Goal: Task Accomplishment & Management: Complete application form

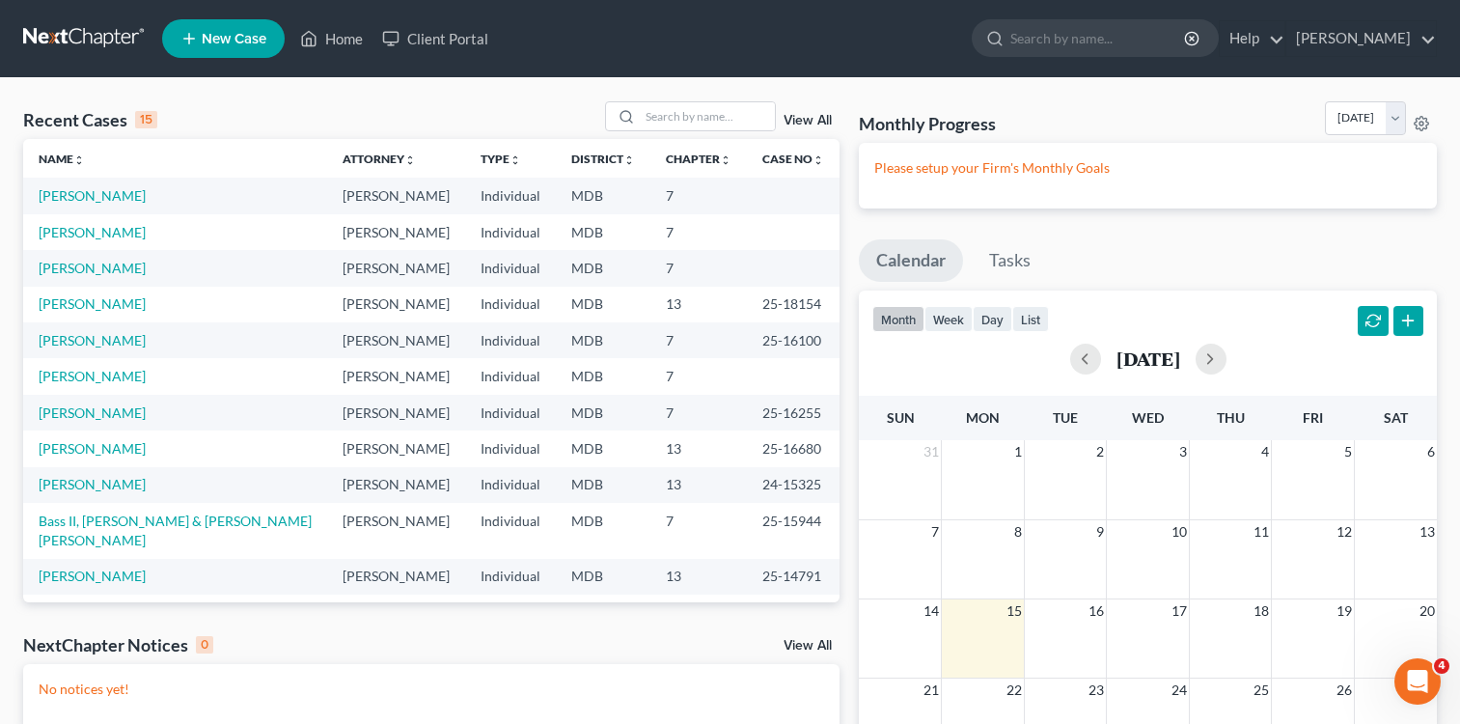
click at [221, 36] on span "New Case" at bounding box center [234, 39] width 65 height 14
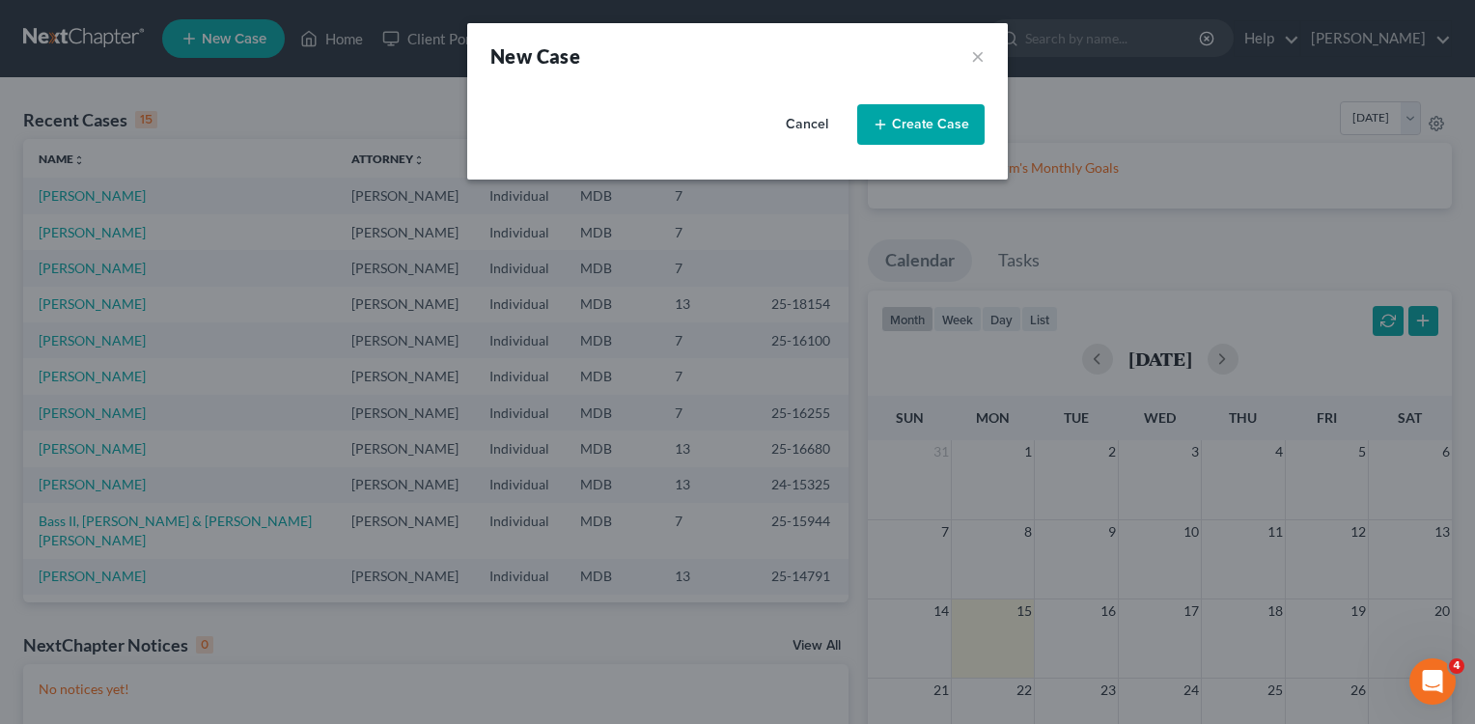
select select "38"
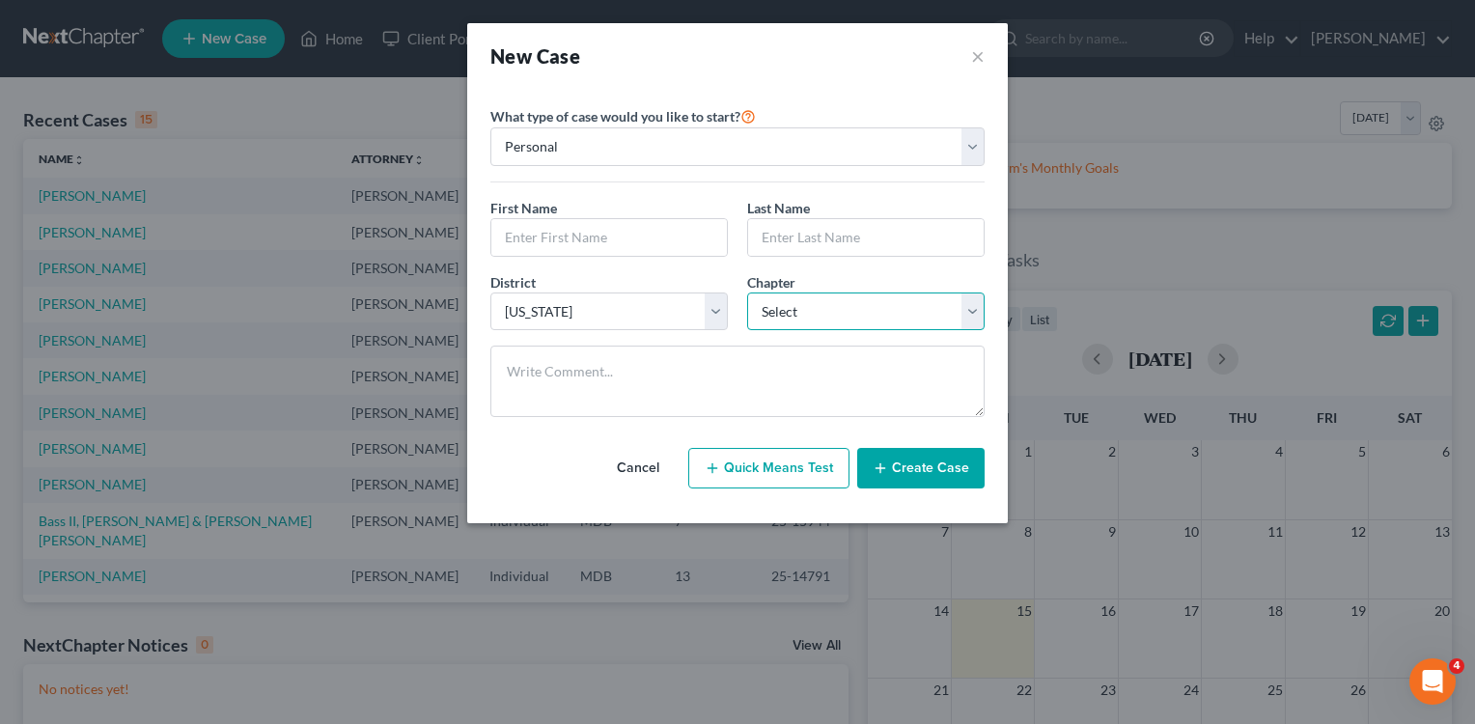
click at [975, 311] on select "Select 7 11 12 13" at bounding box center [865, 311] width 237 height 39
select select "3"
click at [747, 292] on select "Select 7 11 12 13" at bounding box center [865, 311] width 237 height 39
click at [654, 153] on select "Personal Business" at bounding box center [737, 146] width 494 height 39
select select "1"
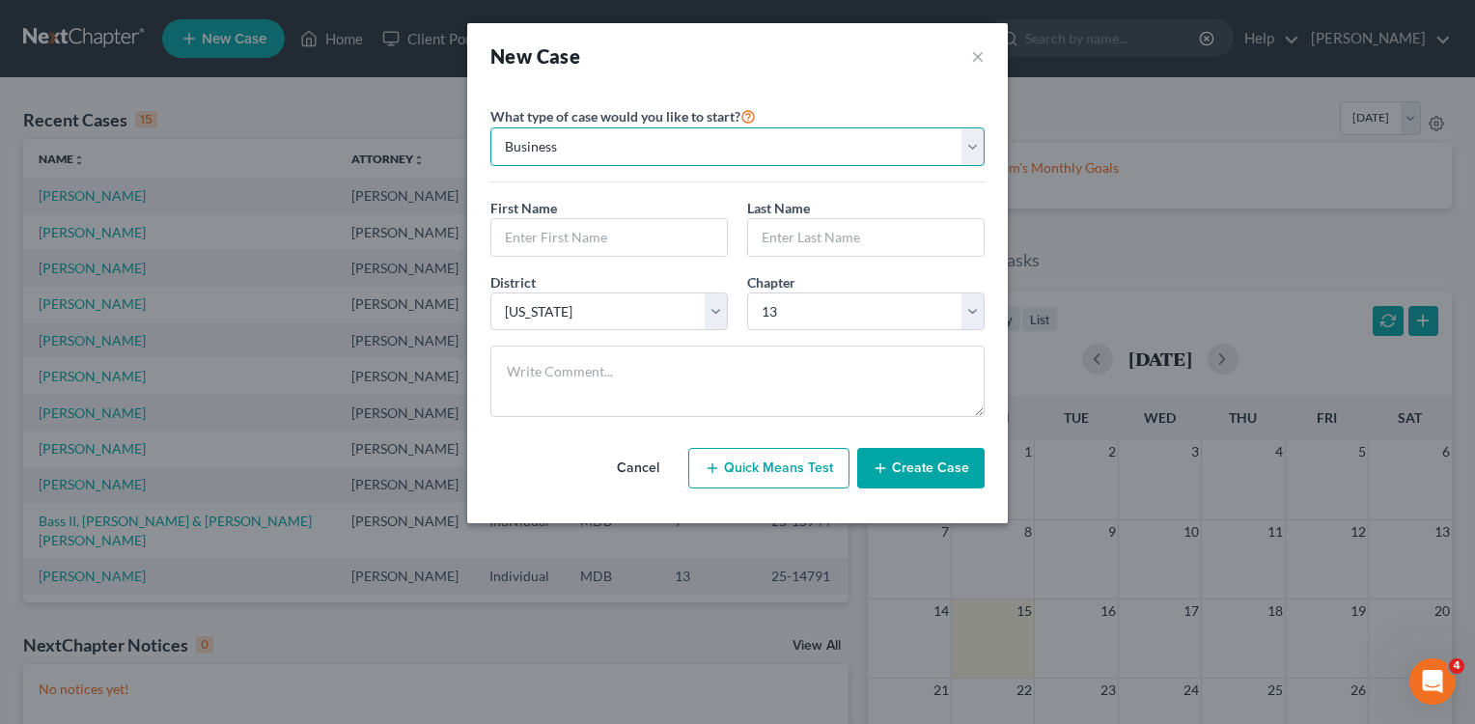
click at [490, 127] on select "Personal Business" at bounding box center [737, 146] width 494 height 39
select select
click at [977, 143] on select "Personal Business" at bounding box center [737, 146] width 494 height 39
select select "0"
click at [490, 127] on select "Personal Business" at bounding box center [737, 146] width 494 height 39
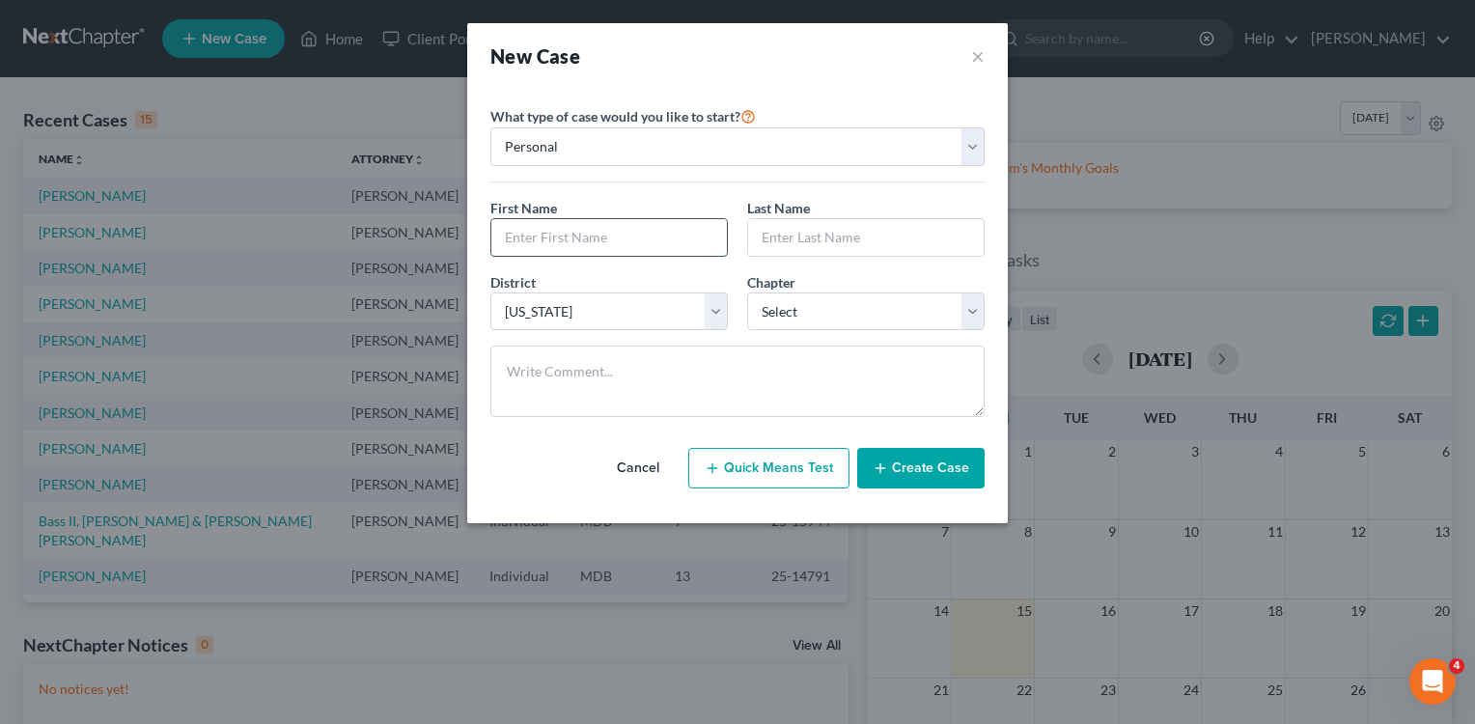
click at [570, 243] on input "text" at bounding box center [608, 237] width 235 height 37
type input "[PERSON_NAME]"
click at [766, 239] on input "text" at bounding box center [865, 237] width 235 height 37
type input "[PERSON_NAME]"
click at [929, 467] on button "Create Case" at bounding box center [920, 468] width 127 height 41
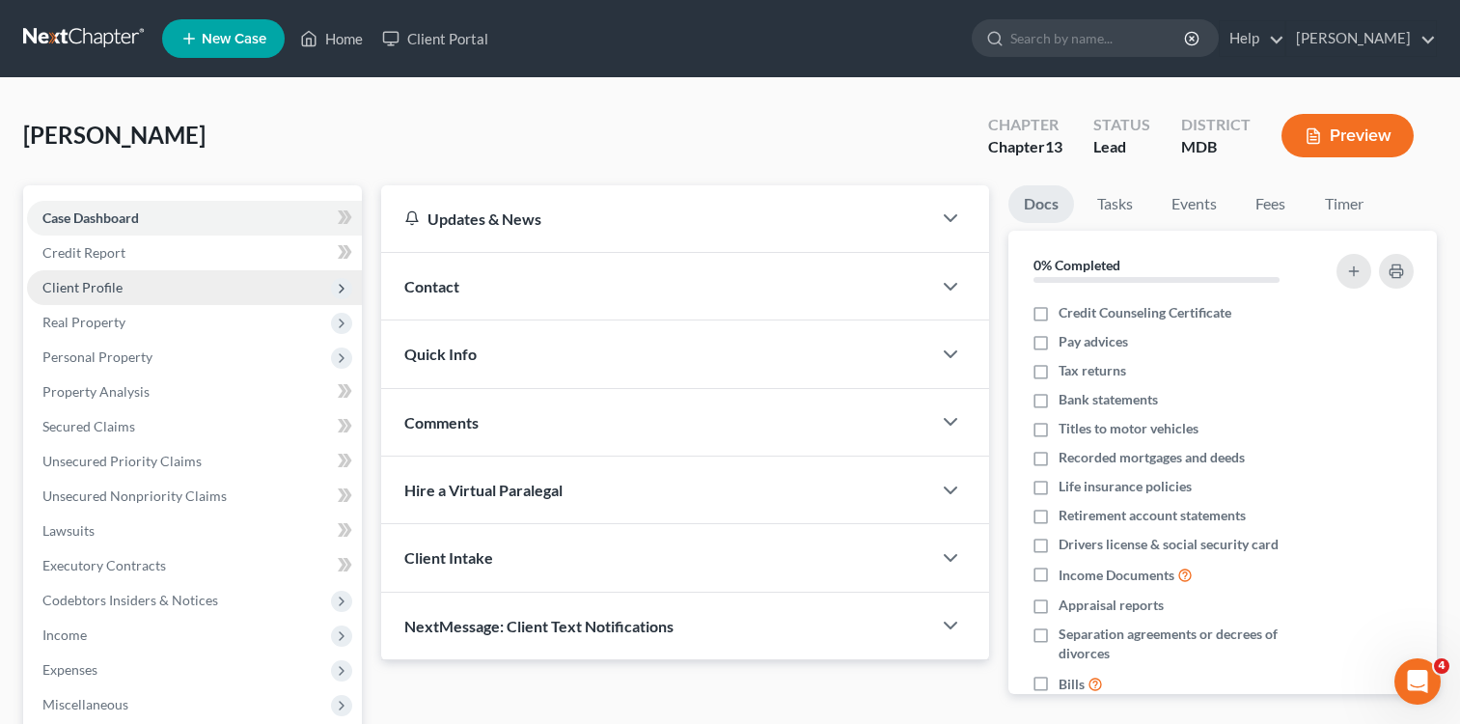
click at [110, 288] on span "Client Profile" at bounding box center [82, 287] width 80 height 16
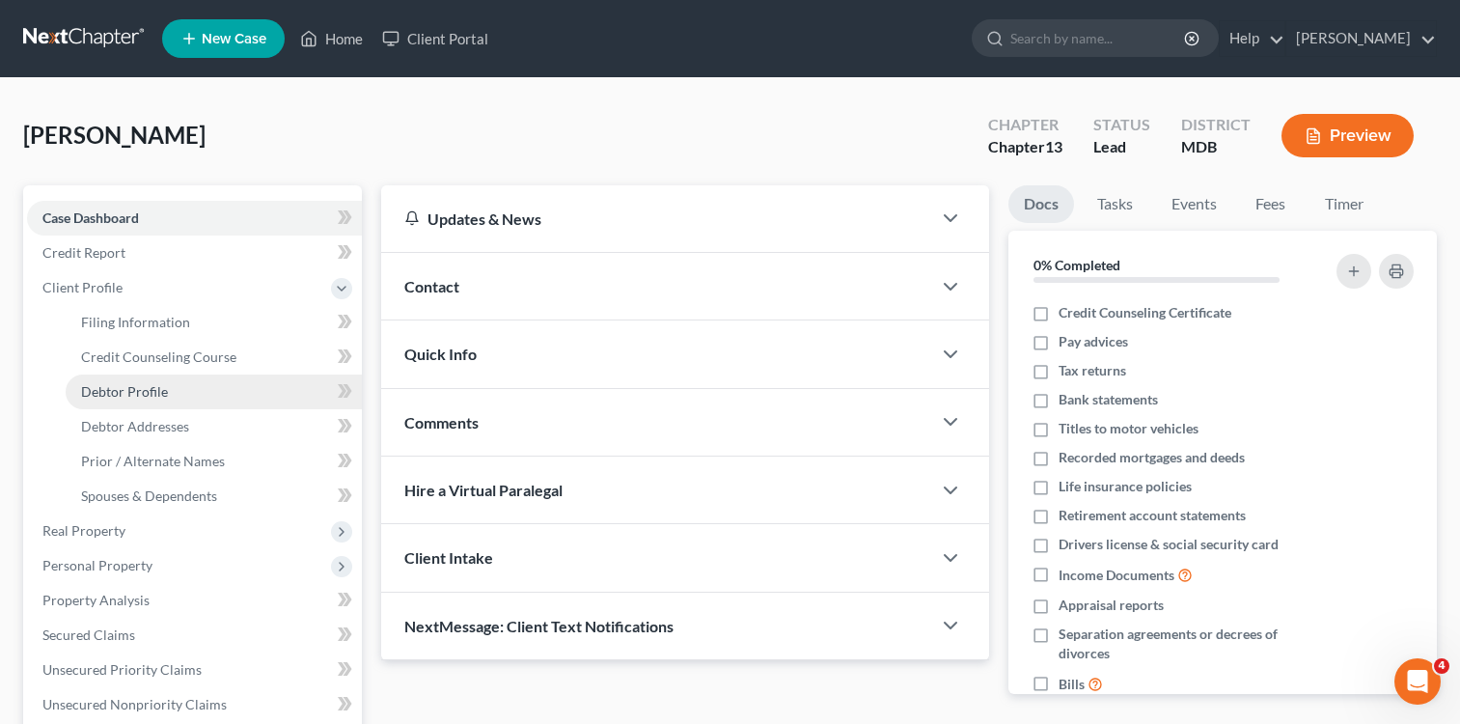
click at [140, 393] on span "Debtor Profile" at bounding box center [124, 391] width 87 height 16
select select "0"
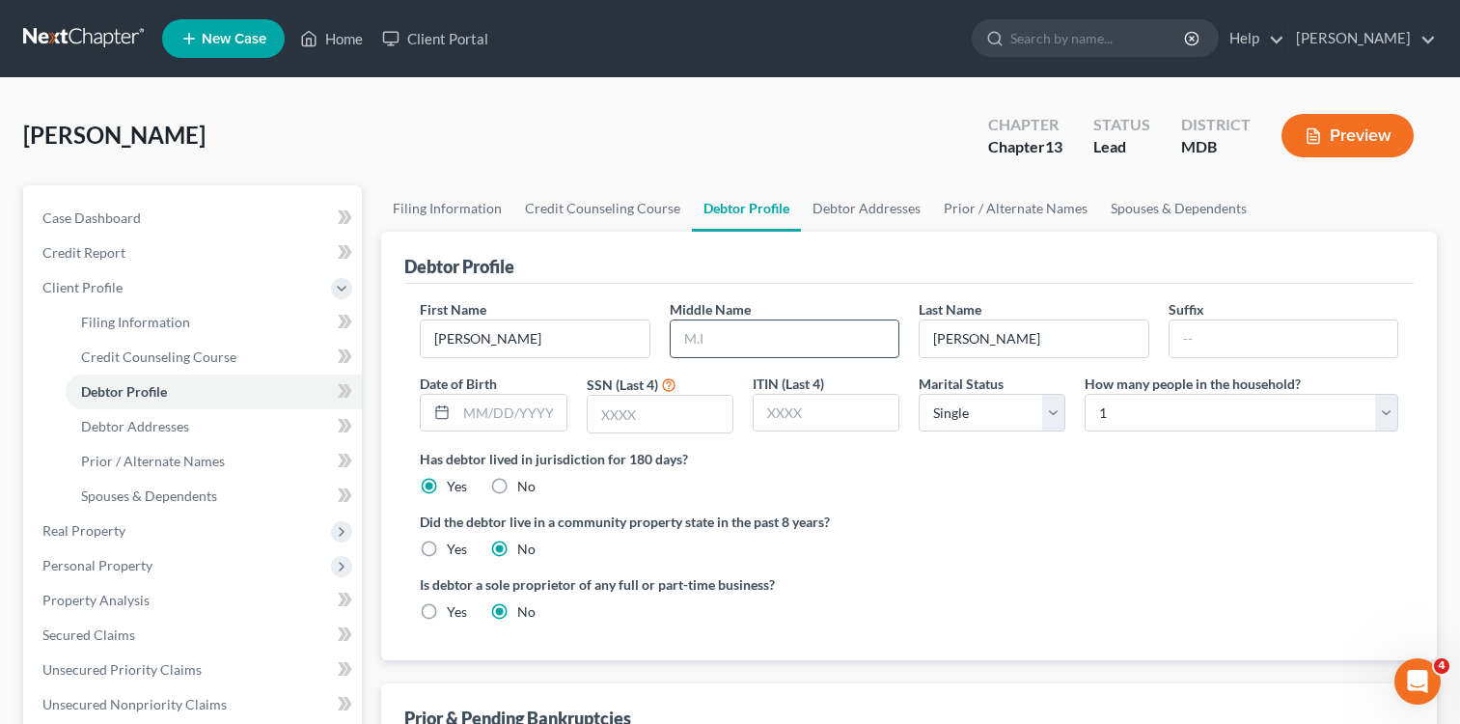
click at [676, 335] on input "text" at bounding box center [785, 338] width 228 height 37
type input "A."
click at [1052, 413] on select "Select Single Married Separated Divorced Widowed" at bounding box center [992, 413] width 147 height 39
select select "1"
click at [919, 394] on select "Select Single Married Separated Divorced Widowed" at bounding box center [992, 413] width 147 height 39
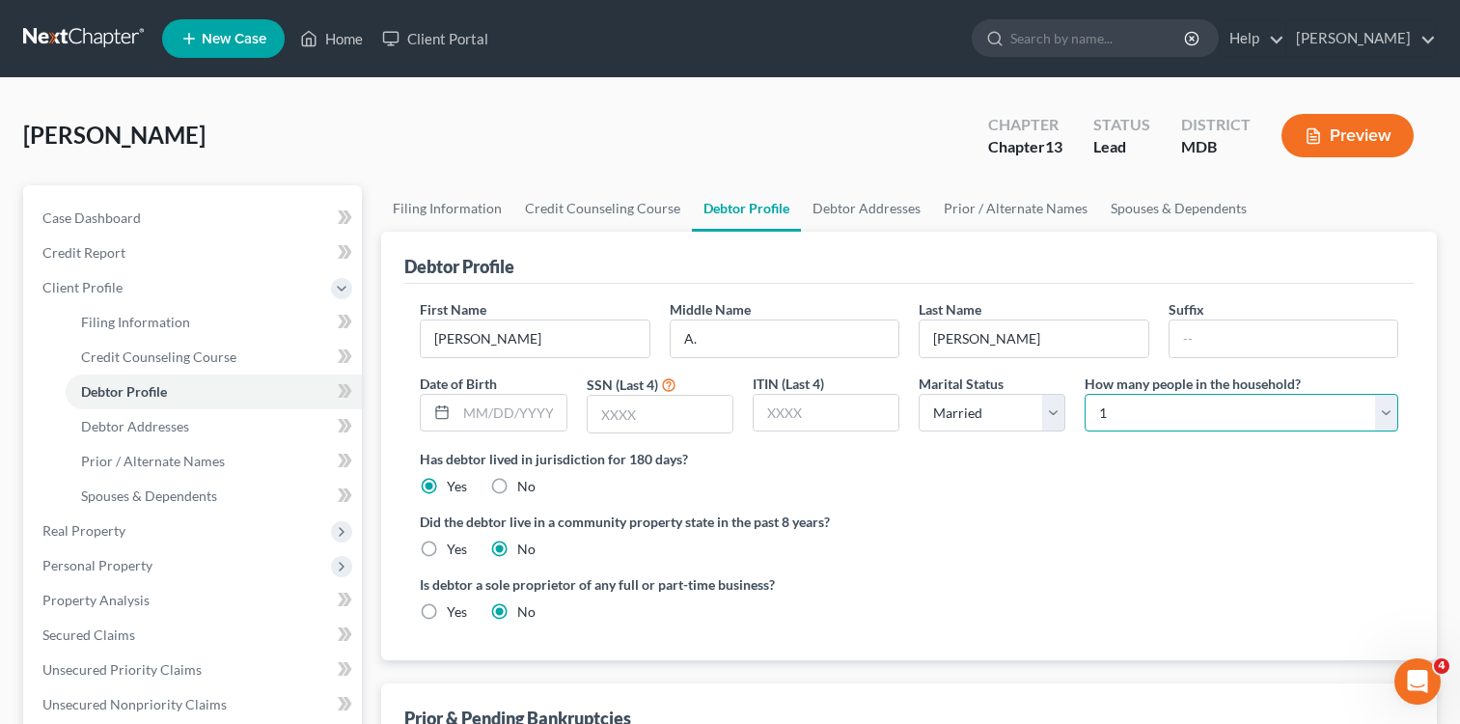
click at [1389, 409] on select "Select 1 2 3 4 5 6 7 8 9 10 11 12 13 14 15 16 17 18 19 20" at bounding box center [1242, 413] width 314 height 39
select select "1"
click at [1085, 394] on select "Select 1 2 3 4 5 6 7 8 9 10 11 12 13 14 15 16 17 18 19 20" at bounding box center [1242, 413] width 314 height 39
click at [637, 408] on input "text" at bounding box center [660, 414] width 145 height 37
type input "9542"
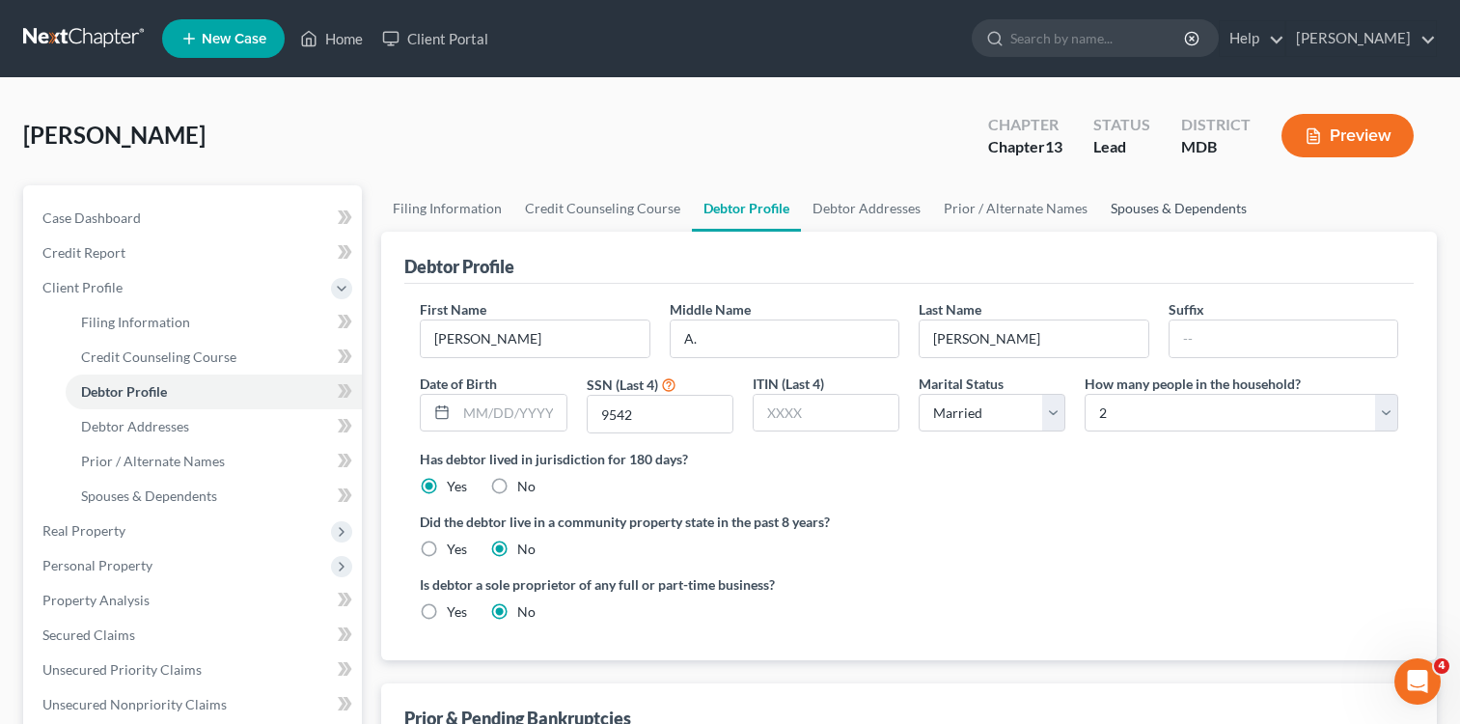
click at [1116, 205] on link "Spouses & Dependents" at bounding box center [1178, 208] width 159 height 46
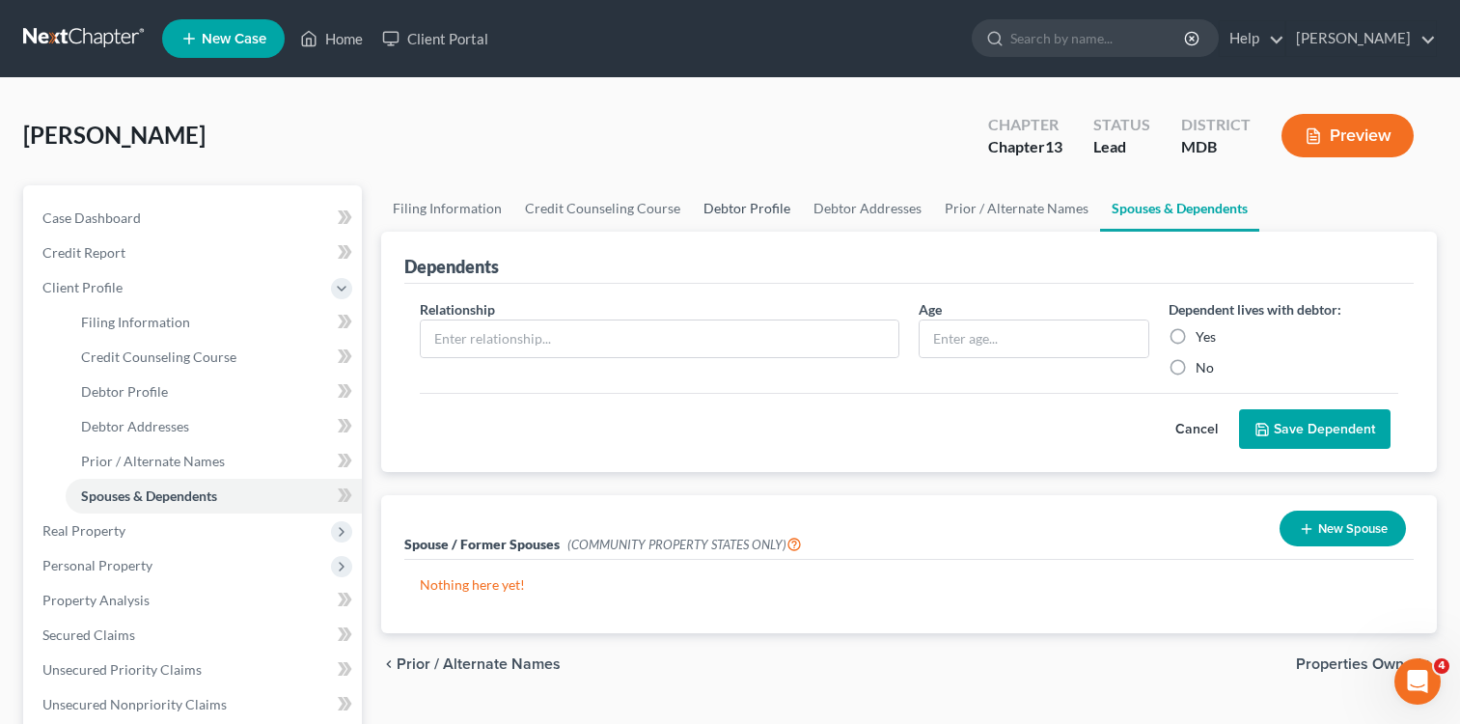
click at [734, 212] on link "Debtor Profile" at bounding box center [747, 208] width 110 height 46
select select "1"
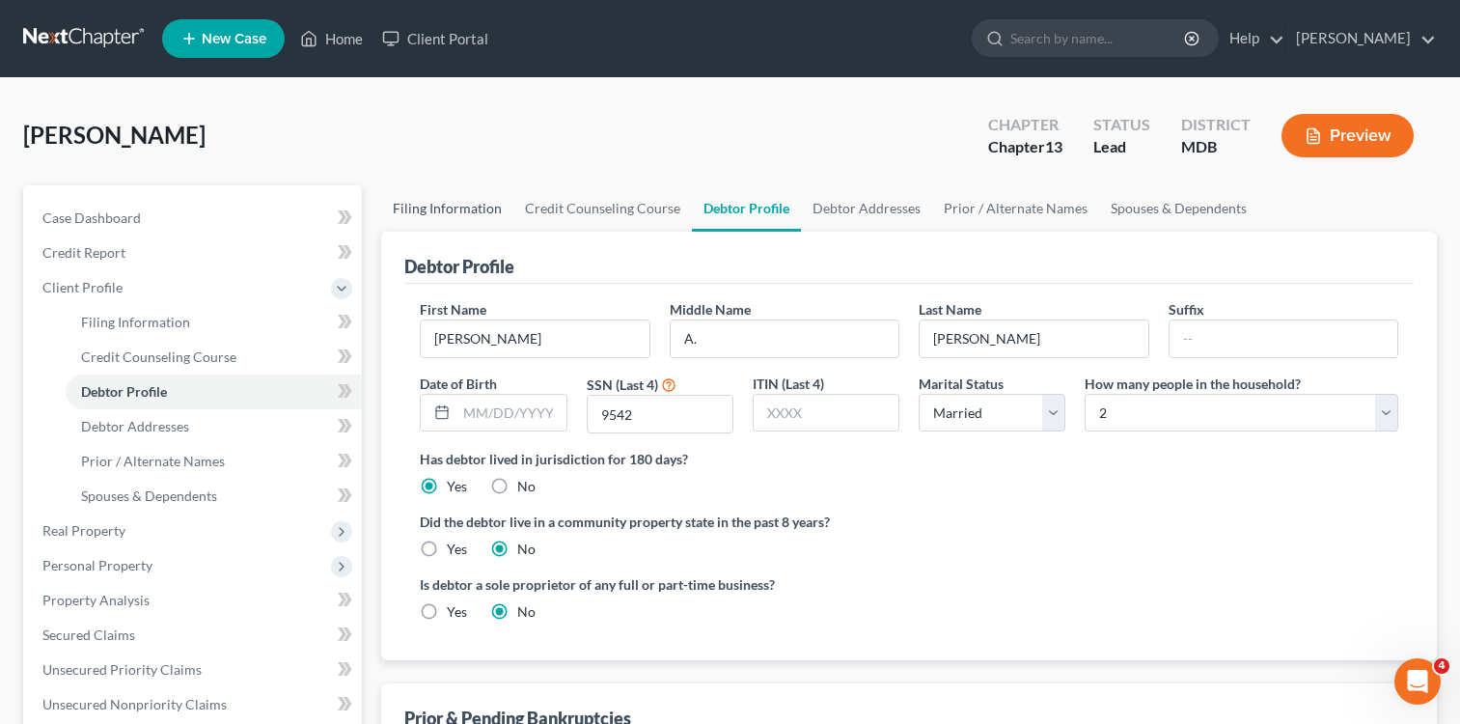
click at [435, 208] on link "Filing Information" at bounding box center [447, 208] width 132 height 46
select select "1"
select select "0"
select select "3"
select select "38"
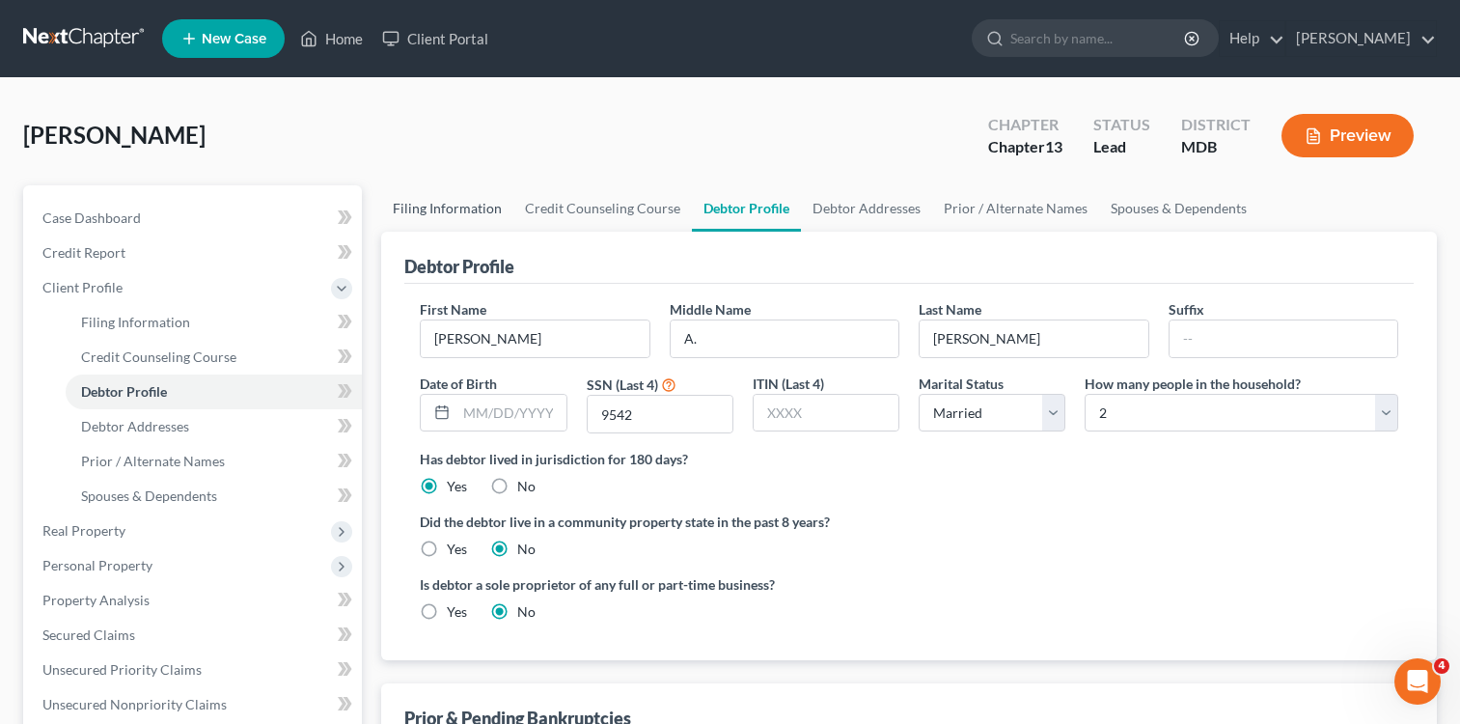
select select "21"
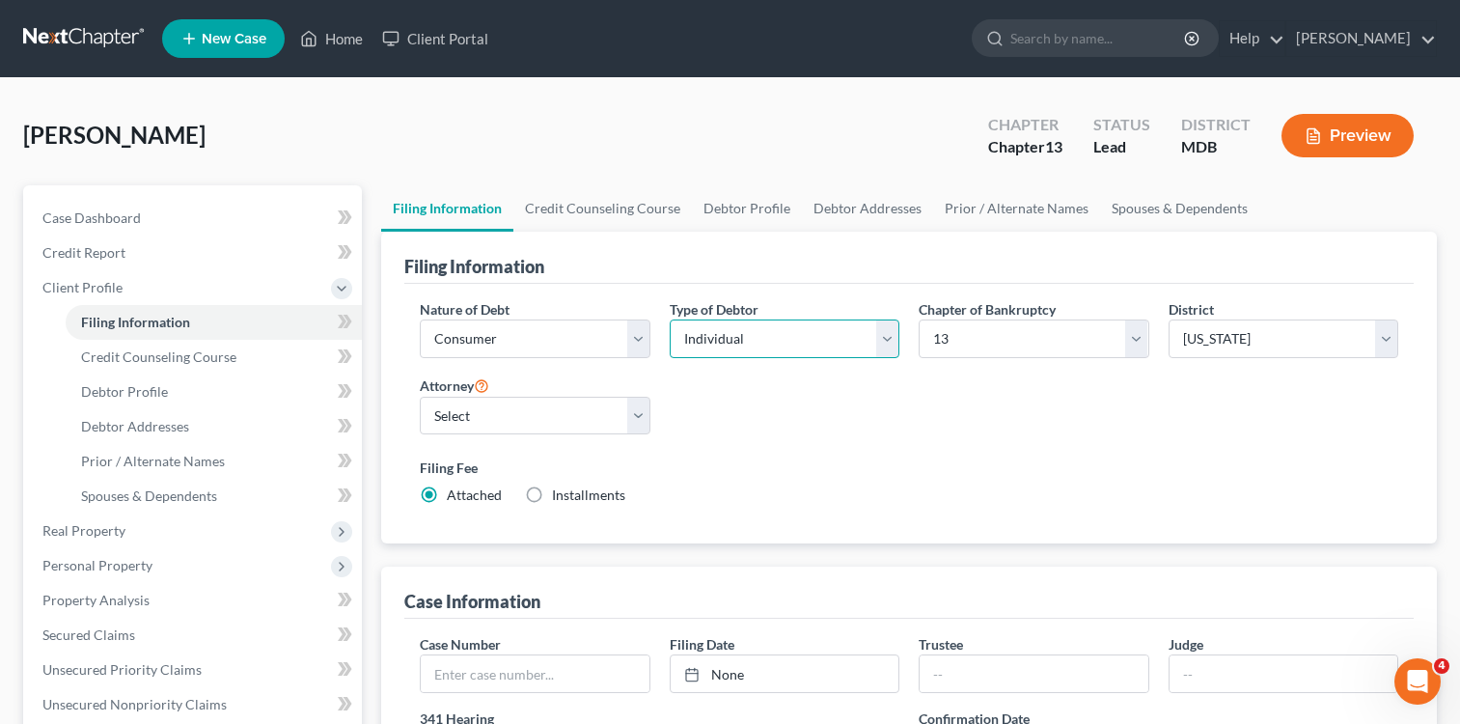
click at [889, 336] on select "Select Individual Joint" at bounding box center [785, 338] width 230 height 39
select select "1"
click at [670, 319] on select "Select Individual Joint" at bounding box center [785, 338] width 230 height 39
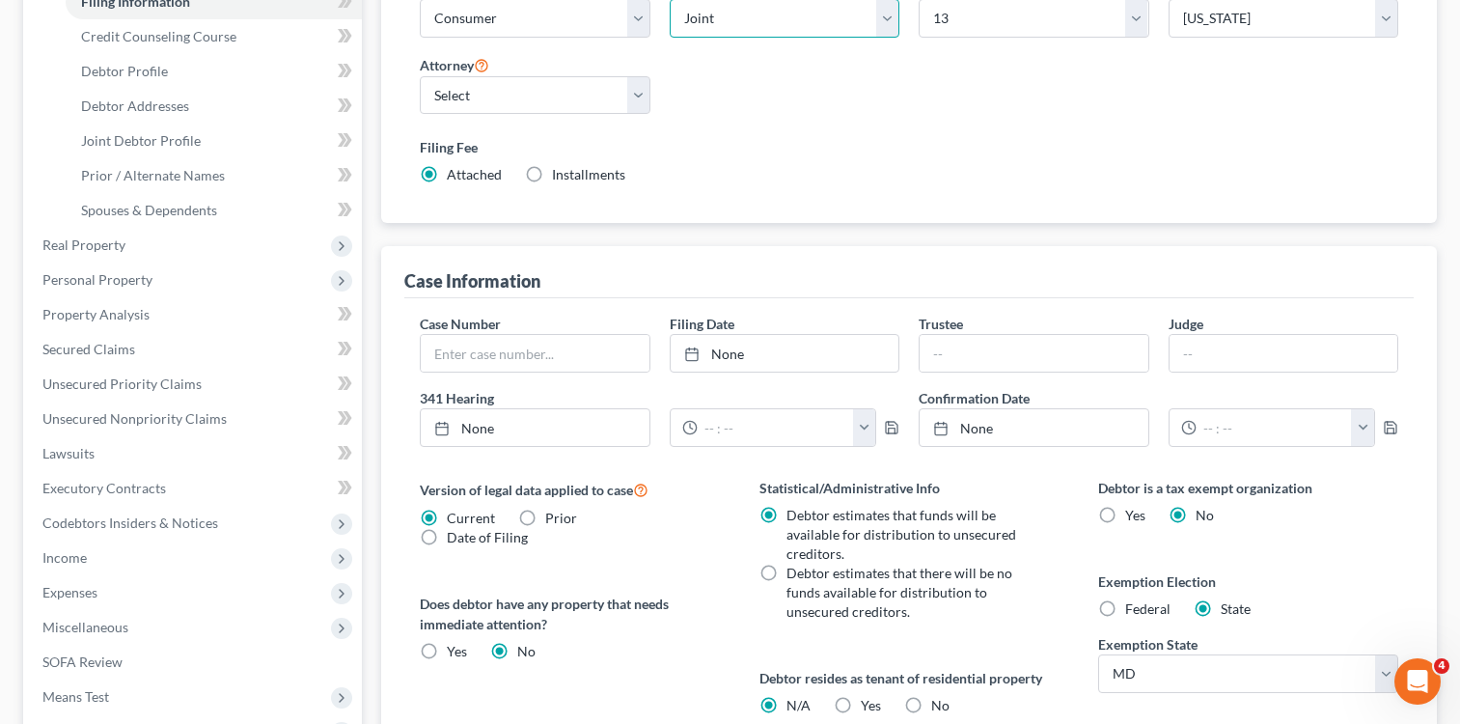
scroll to position [322, 0]
click at [527, 353] on input "text" at bounding box center [535, 351] width 228 height 37
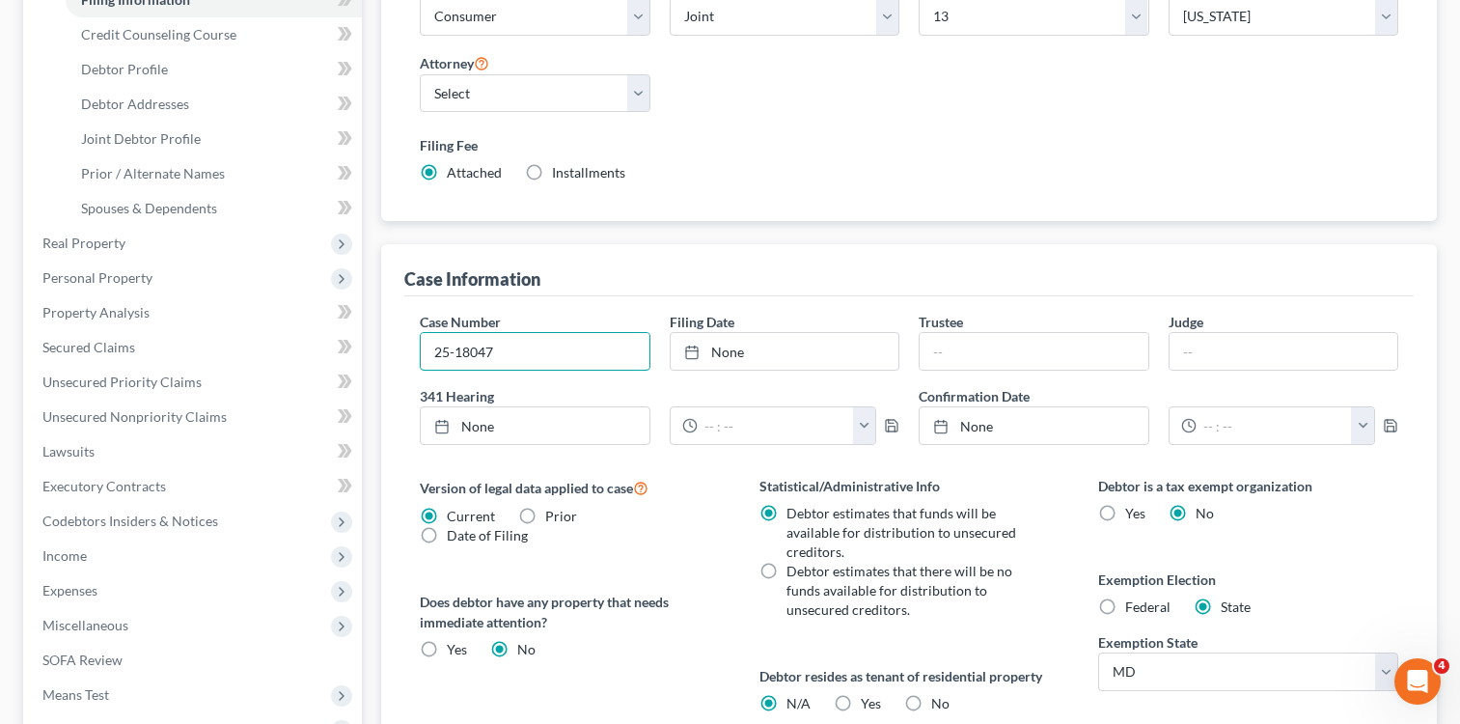
type input "25-18047"
click at [782, 236] on div "Filing Information Nature of Debt Select Business Consumer Other Nature of Busi…" at bounding box center [909, 390] width 1056 height 963
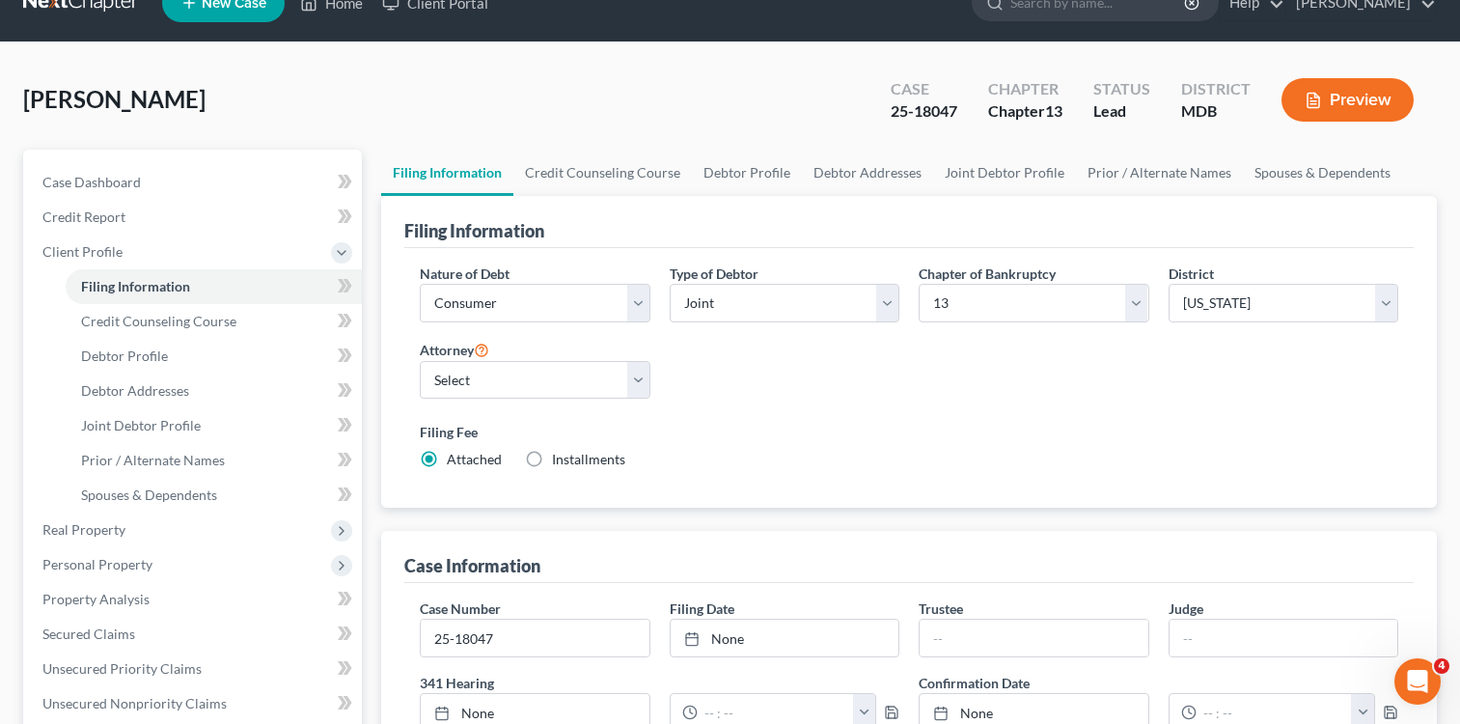
scroll to position [0, 0]
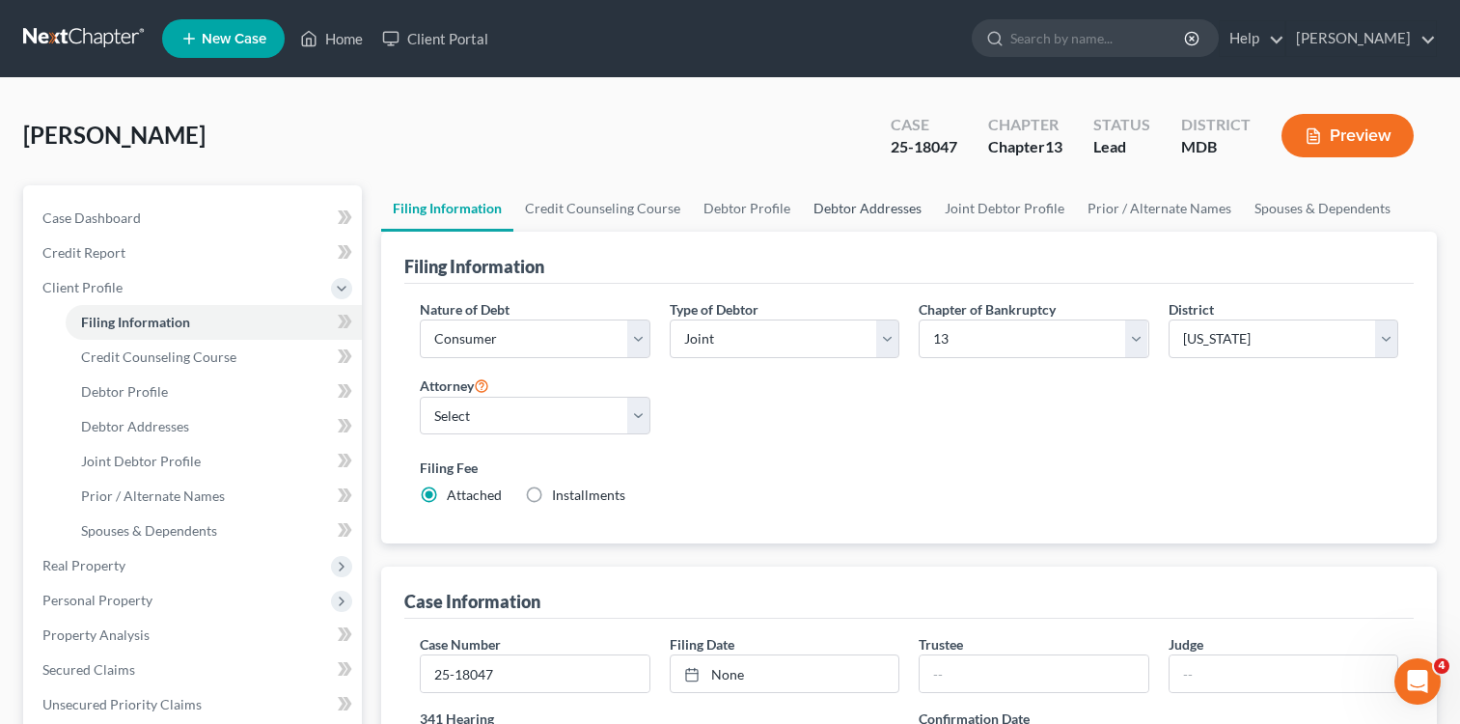
click at [863, 208] on link "Debtor Addresses" at bounding box center [867, 208] width 131 height 46
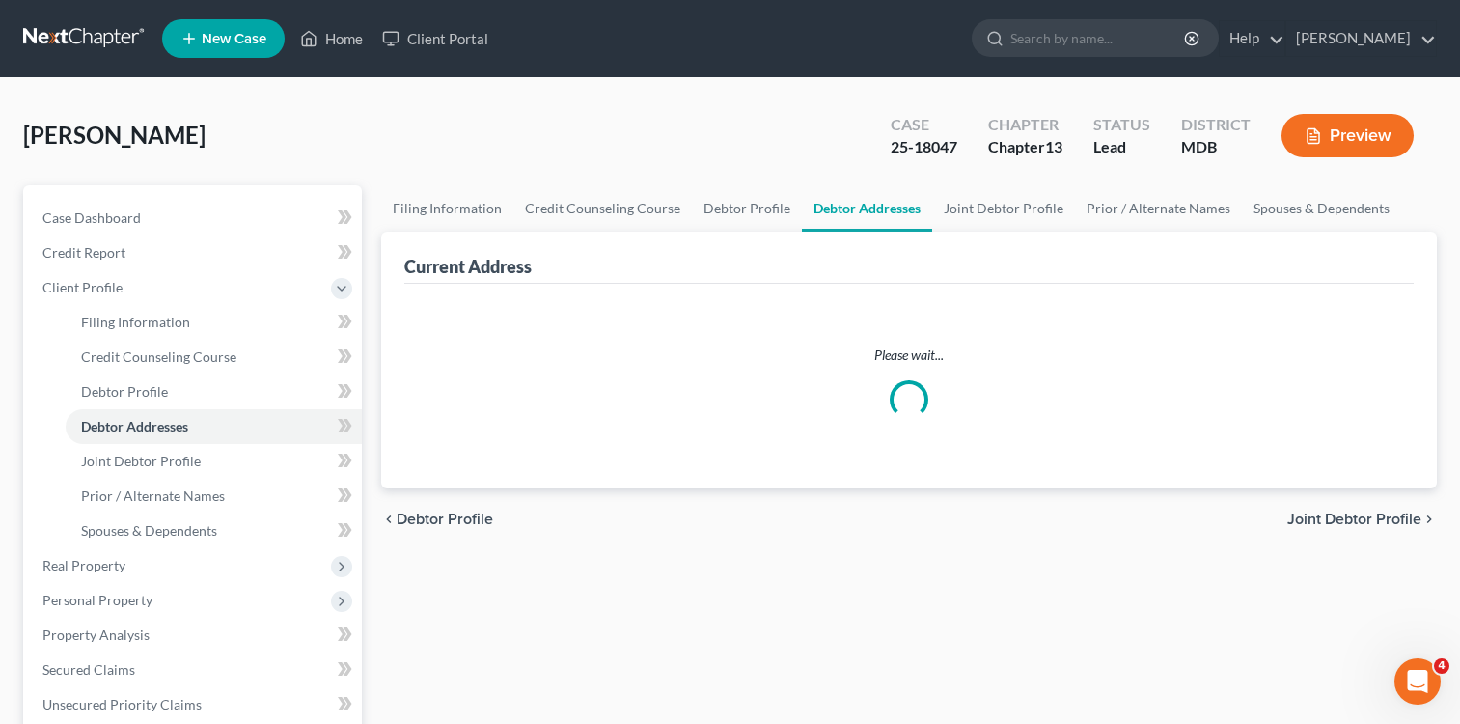
select select "0"
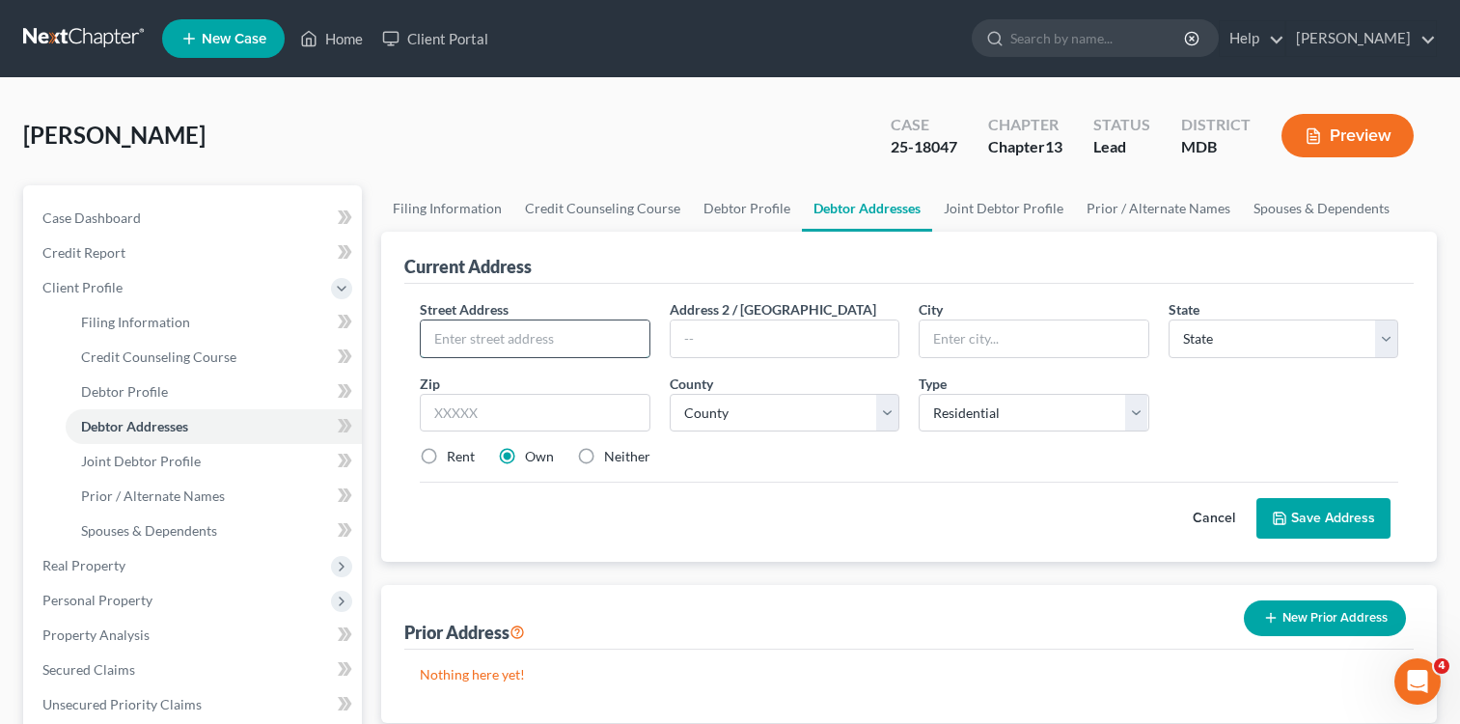
click at [602, 341] on input "text" at bounding box center [535, 338] width 228 height 37
type input "[STREET_ADDRESS]"
click at [998, 343] on input "text" at bounding box center [1034, 338] width 228 height 37
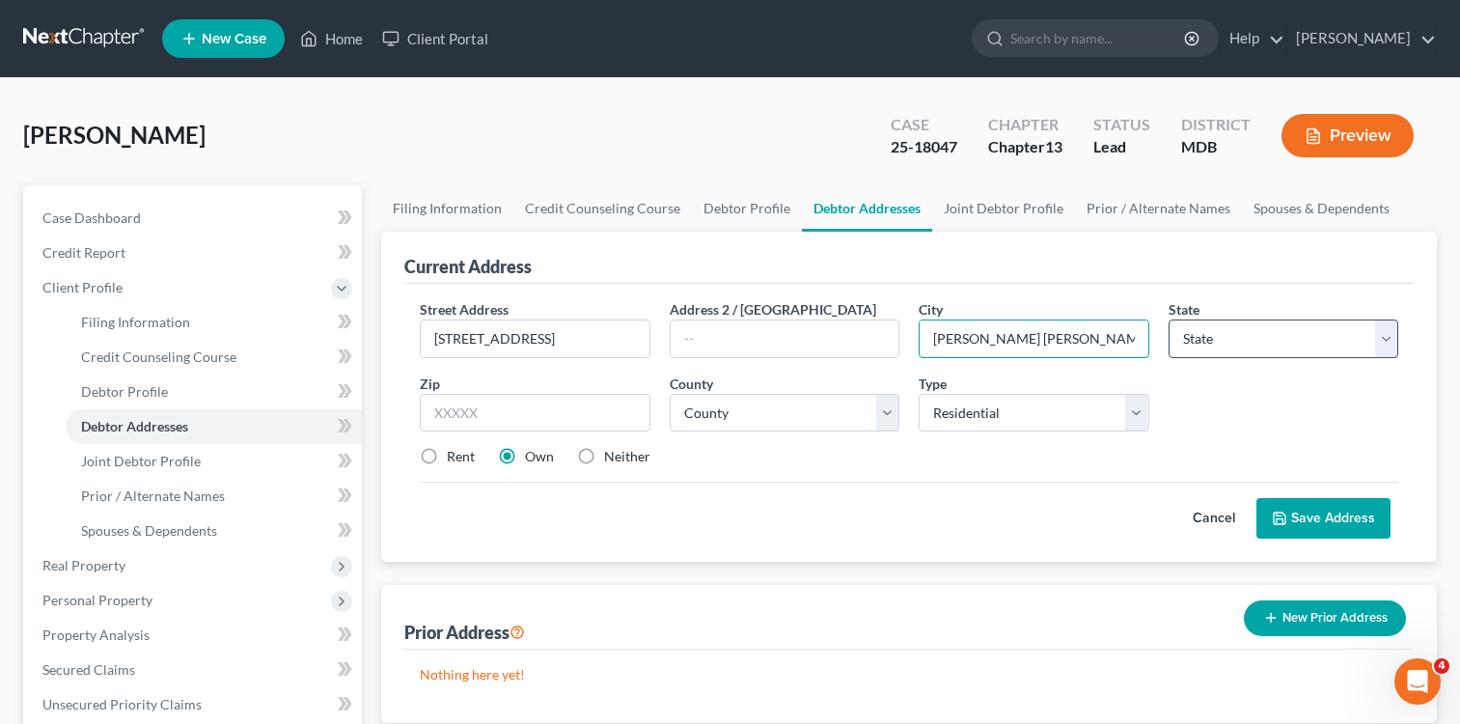
type input "[PERSON_NAME] [PERSON_NAME]"
click at [1386, 338] on select "State [US_STATE] AK AR AZ CA CO CT DE DC [GEOGRAPHIC_DATA] [GEOGRAPHIC_DATA] GU…" at bounding box center [1284, 338] width 230 height 39
select select "21"
click at [1169, 319] on select "State [US_STATE] AK AR AZ CA CO CT DE DC [GEOGRAPHIC_DATA] [GEOGRAPHIC_DATA] GU…" at bounding box center [1284, 338] width 230 height 39
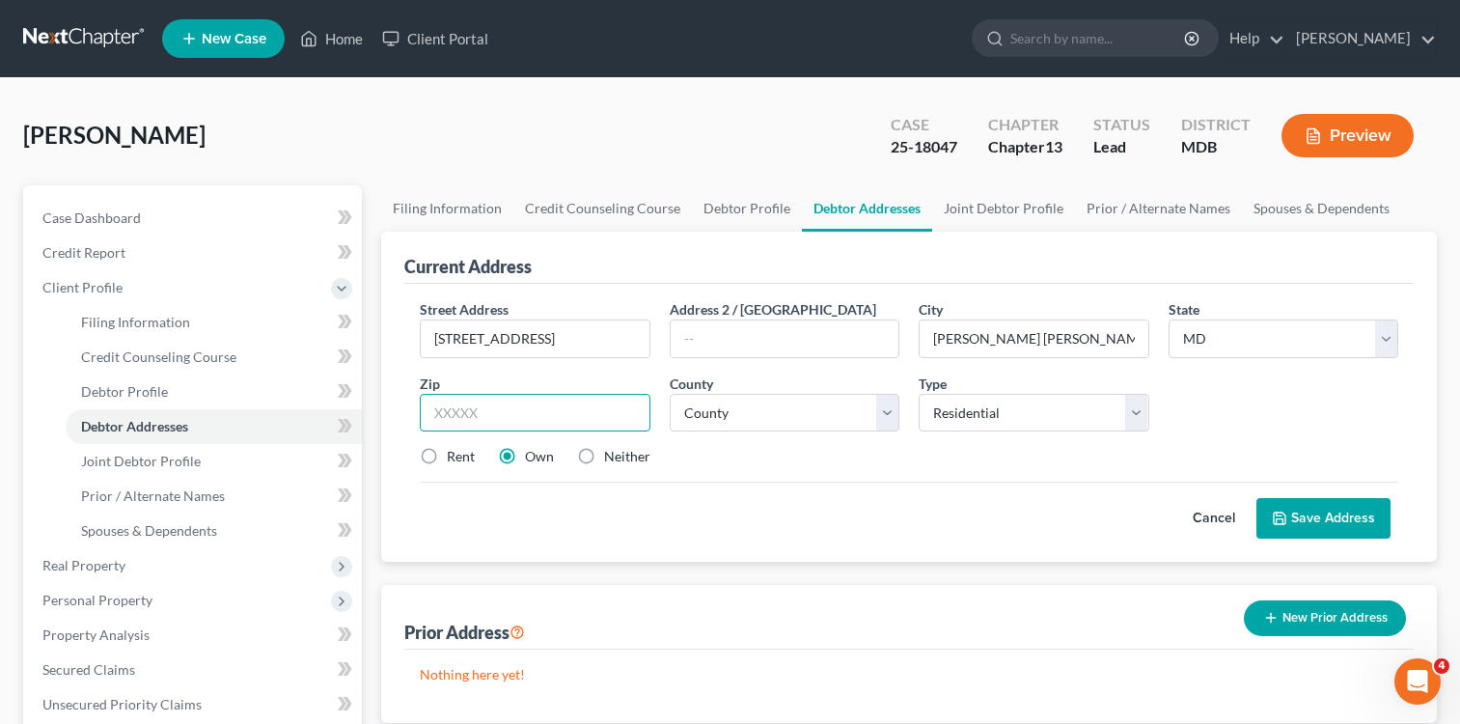
click at [530, 416] on input "text" at bounding box center [535, 413] width 230 height 39
type input "20706"
type input "[PERSON_NAME]"
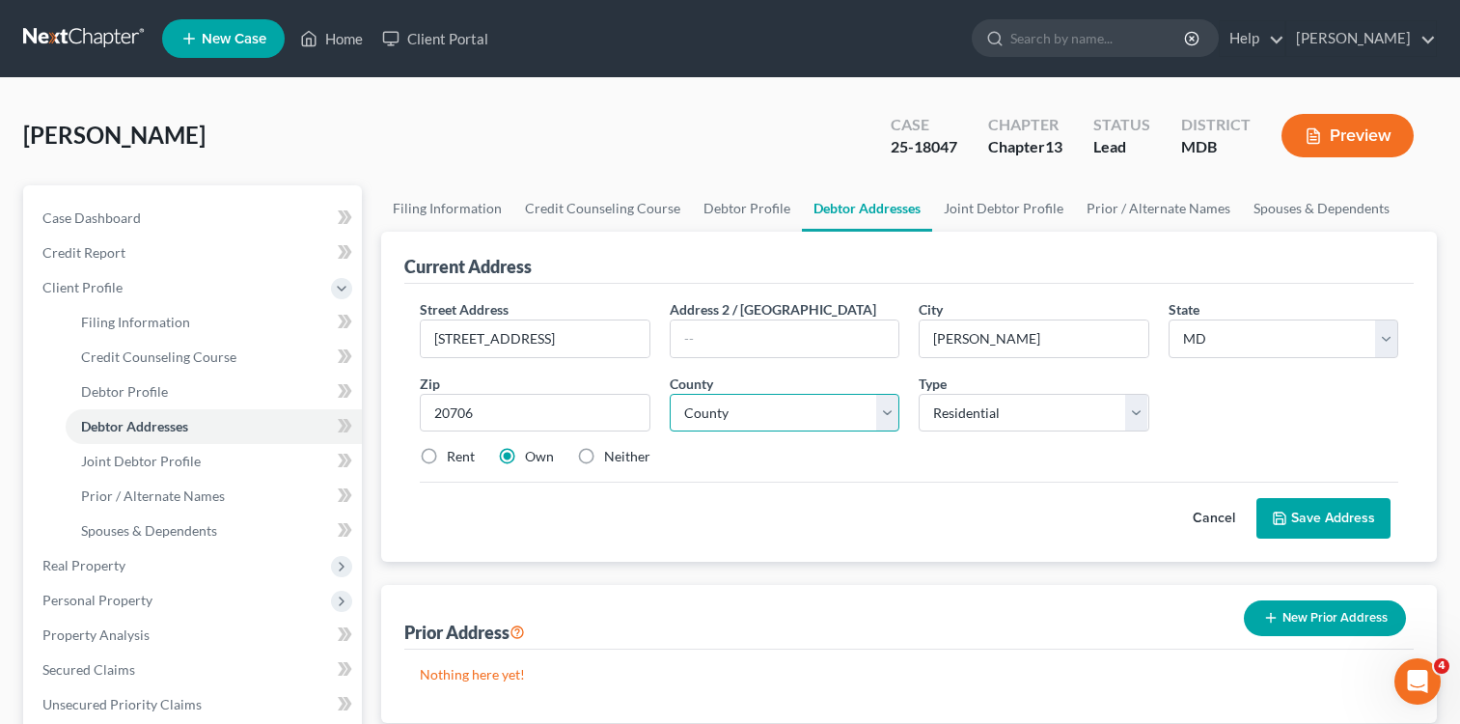
click at [892, 412] on select "County [GEOGRAPHIC_DATA] [GEOGRAPHIC_DATA] [GEOGRAPHIC_DATA] [GEOGRAPHIC_DATA] …" at bounding box center [785, 413] width 230 height 39
select select "16"
click at [670, 394] on select "County [GEOGRAPHIC_DATA] [GEOGRAPHIC_DATA] [GEOGRAPHIC_DATA] [GEOGRAPHIC_DATA] …" at bounding box center [785, 413] width 230 height 39
click at [930, 480] on div "Street Address * [STREET_ADDRESS] Address 2 / [GEOGRAPHIC_DATA] * [PERSON_NAME]…" at bounding box center [909, 390] width 998 height 183
click at [1332, 512] on button "Save Address" at bounding box center [1324, 518] width 134 height 41
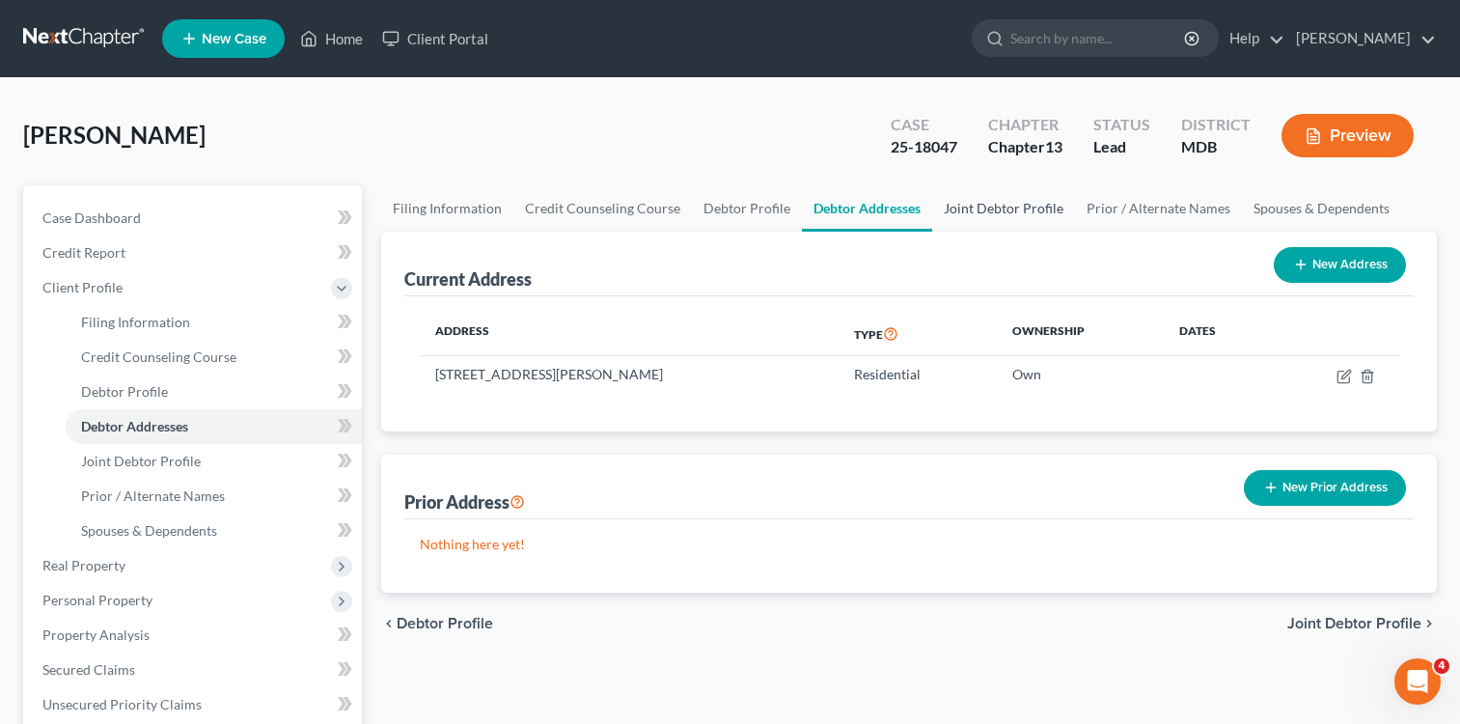
click at [979, 208] on link "Joint Debtor Profile" at bounding box center [1003, 208] width 143 height 46
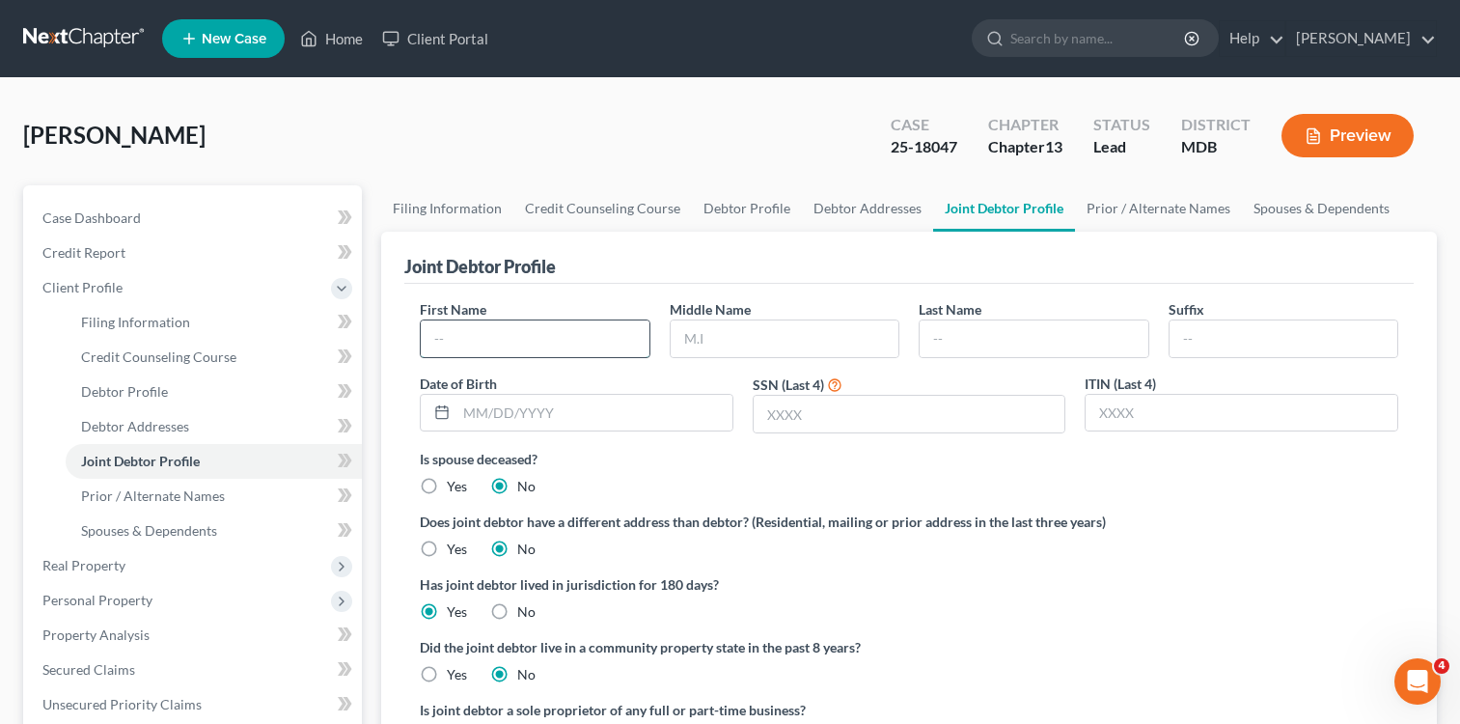
click at [510, 334] on input "text" at bounding box center [535, 338] width 228 height 37
type input "[PERSON_NAME]"
click at [757, 346] on input "text" at bounding box center [785, 338] width 228 height 37
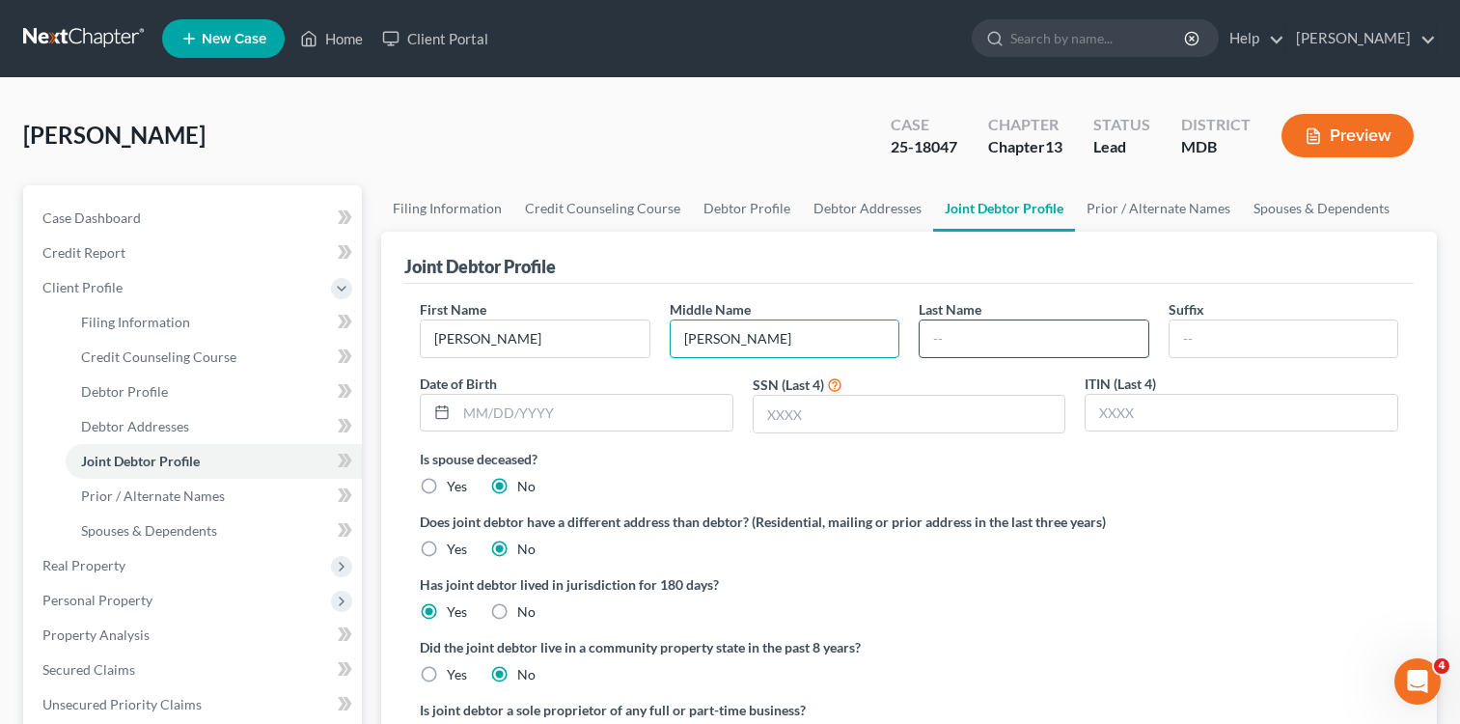
type input "[PERSON_NAME]"
click at [987, 342] on input "text" at bounding box center [1034, 338] width 228 height 37
type input "[PERSON_NAME]"
click at [857, 412] on input "text" at bounding box center [910, 414] width 312 height 37
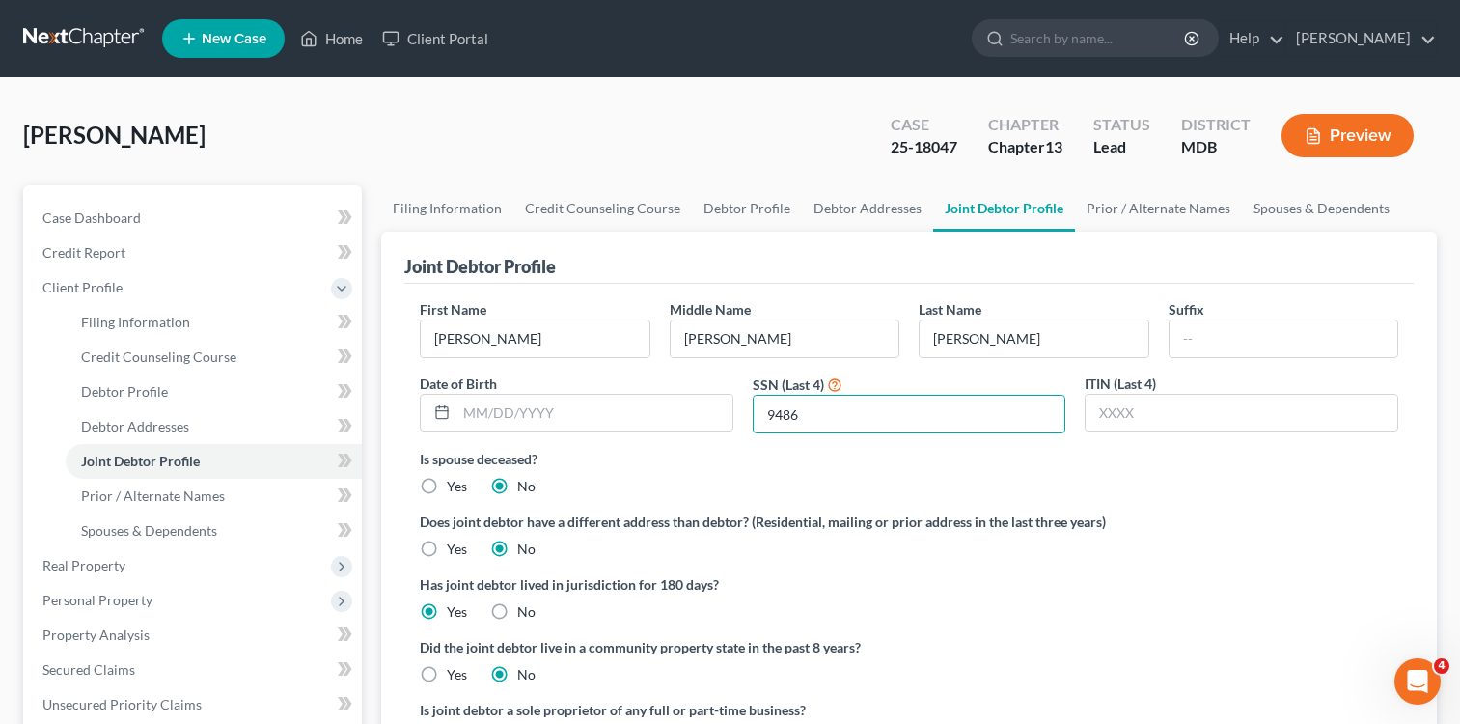
type input "9486"
click at [1188, 509] on ng-include "First Name [PERSON_NAME] Middle Name [PERSON_NAME] Last Name [PERSON_NAME] Date…" at bounding box center [909, 530] width 979 height 463
click at [1247, 492] on div "Is spouse deceased? Yes No" at bounding box center [909, 472] width 979 height 47
